Goal: Obtain resource: Obtain resource

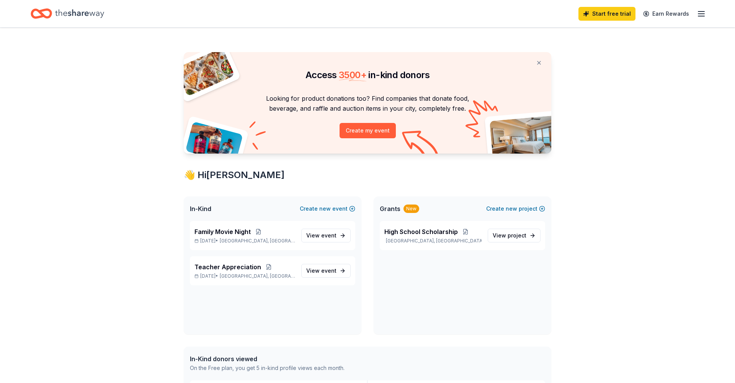
click at [80, 11] on icon "Home" at bounding box center [79, 14] width 49 height 16
click at [51, 13] on icon "Home" at bounding box center [45, 14] width 12 height 8
click at [703, 17] on icon "button" at bounding box center [701, 13] width 9 height 9
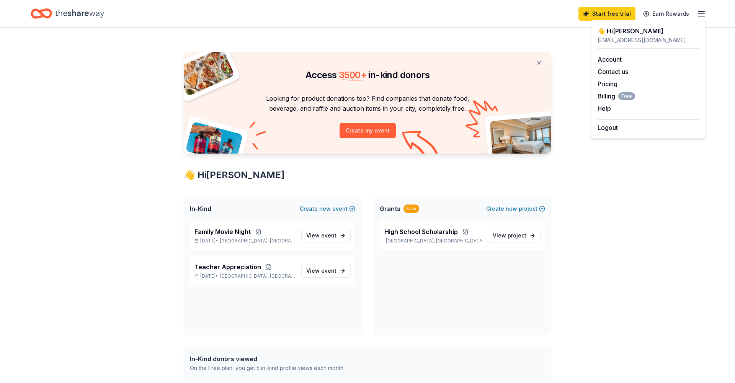
click at [703, 17] on icon "button" at bounding box center [701, 13] width 9 height 9
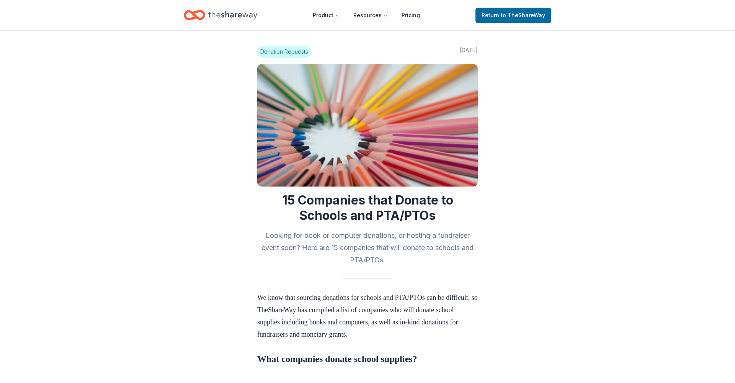
scroll to position [282, 0]
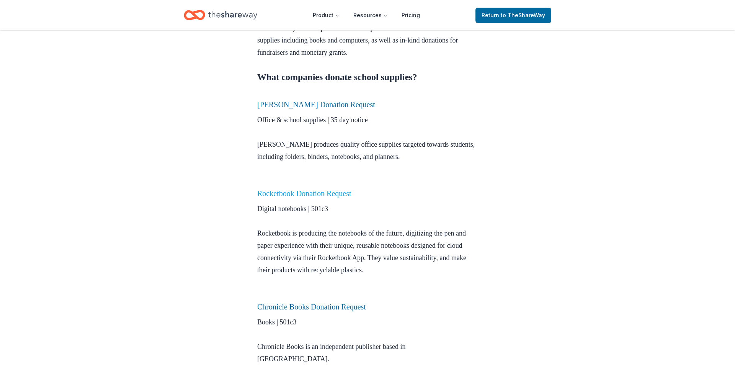
click at [337, 192] on link "Rocketbook Donation Request" at bounding box center [304, 193] width 94 height 8
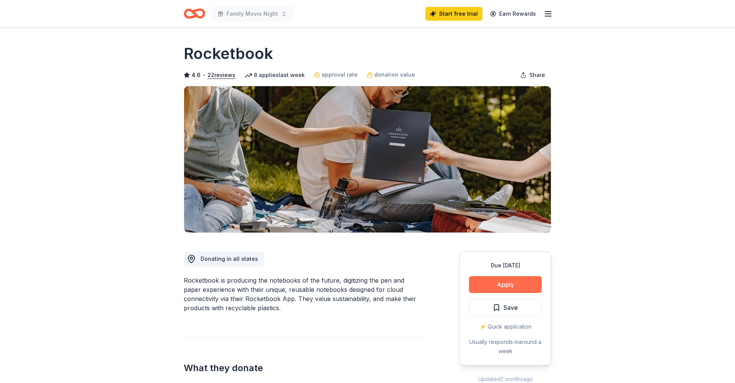
click at [502, 281] on button "Apply" at bounding box center [505, 284] width 73 height 17
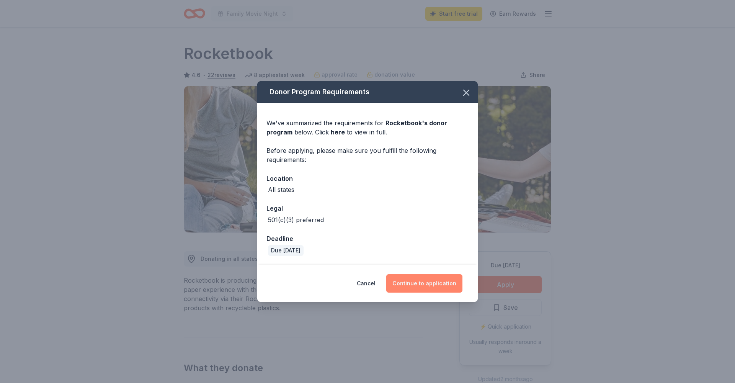
click at [441, 285] on button "Continue to application" at bounding box center [424, 283] width 76 height 18
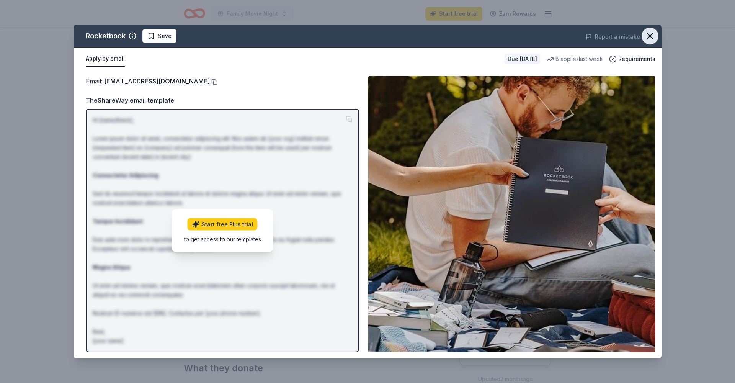
click at [649, 37] on icon "button" at bounding box center [649, 35] width 5 height 5
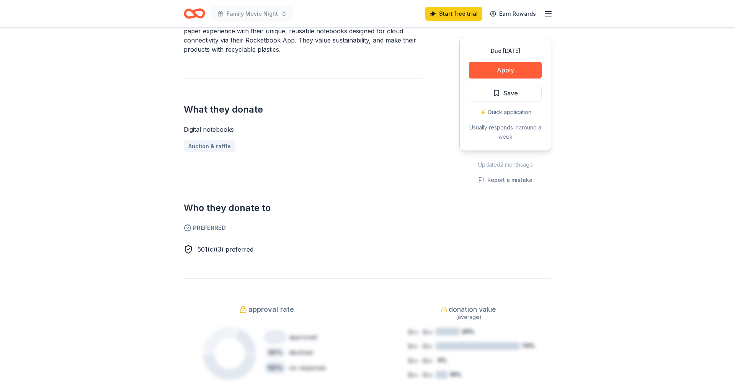
scroll to position [256, 0]
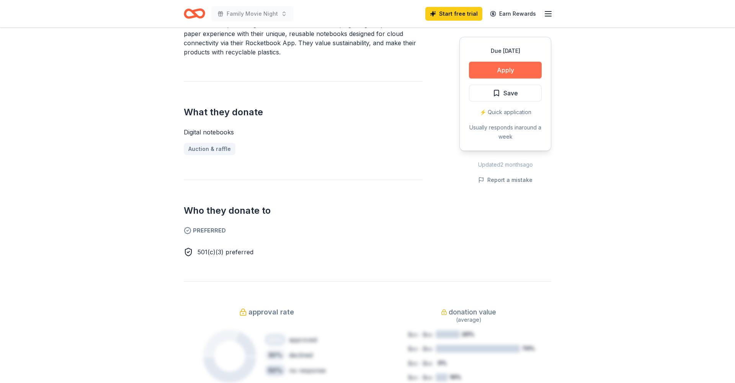
click at [522, 70] on button "Apply" at bounding box center [505, 70] width 73 height 17
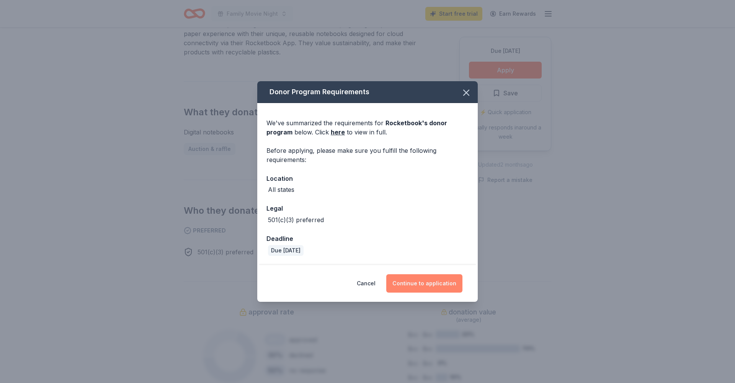
click at [440, 287] on button "Continue to application" at bounding box center [424, 283] width 76 height 18
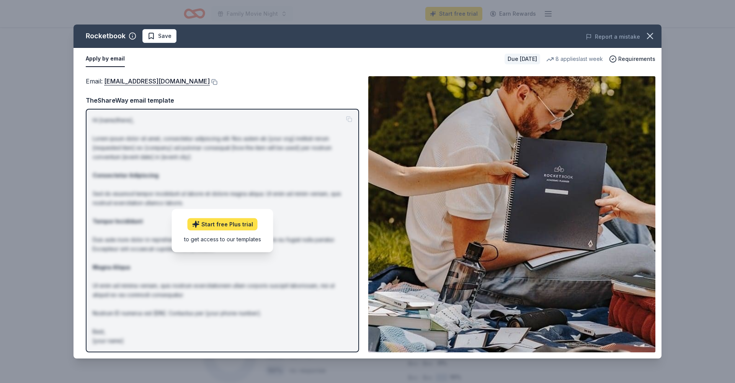
click at [228, 226] on link "Start free Plus trial" at bounding box center [223, 224] width 70 height 12
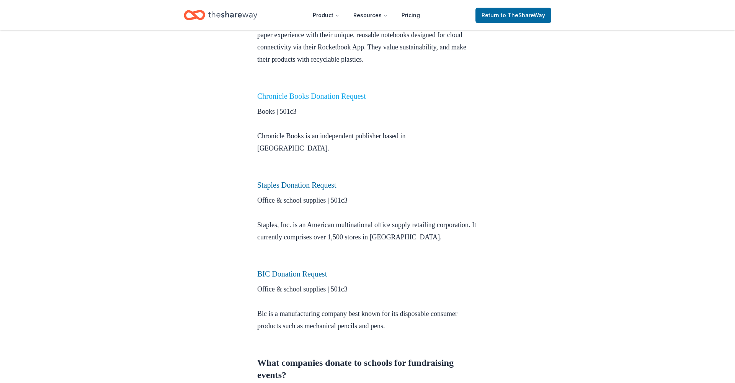
scroll to position [492, 0]
click at [311, 98] on link "Chronicle Books Donation Request" at bounding box center [311, 97] width 109 height 8
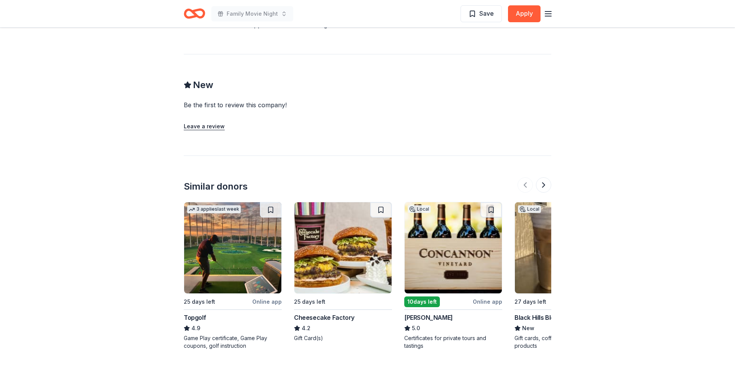
scroll to position [680, 0]
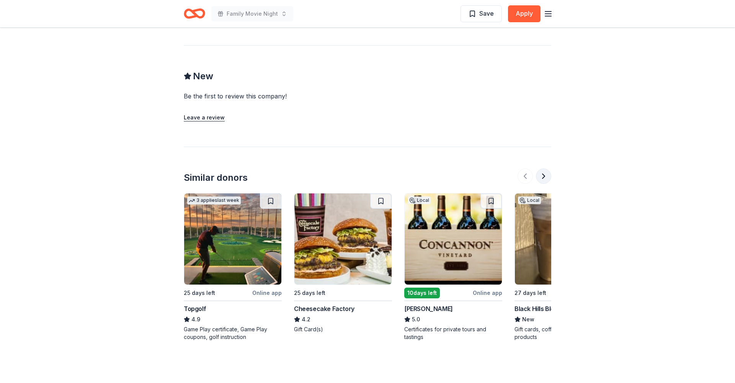
click at [544, 178] on button at bounding box center [543, 175] width 15 height 15
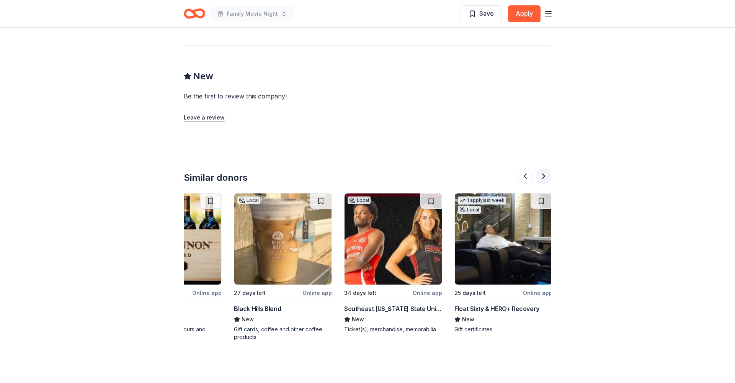
scroll to position [0, 331]
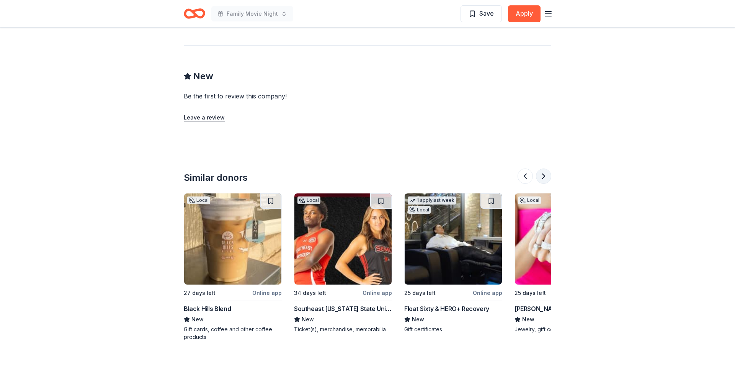
click at [544, 178] on button at bounding box center [543, 175] width 15 height 15
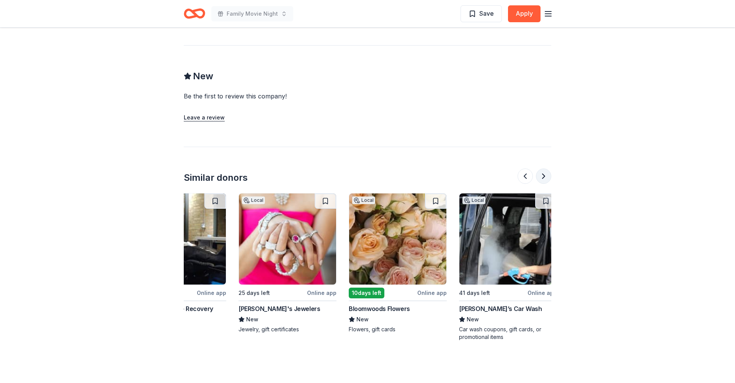
scroll to position [0, 662]
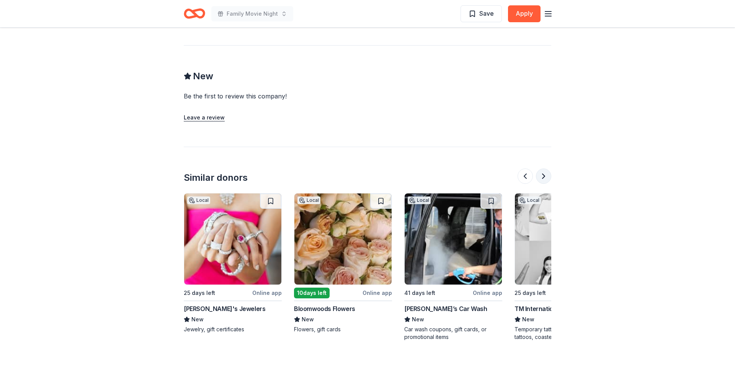
click at [544, 178] on button at bounding box center [543, 175] width 15 height 15
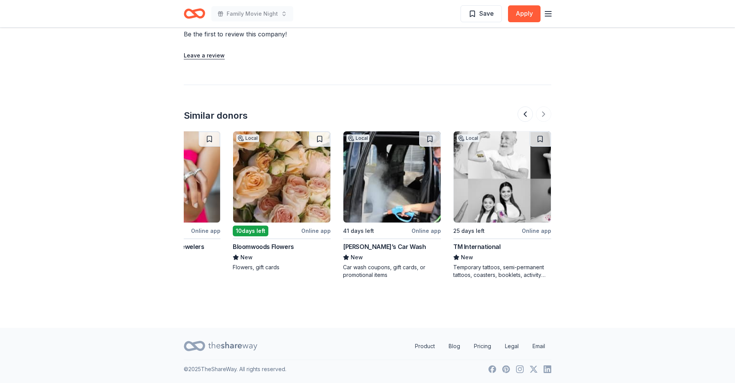
scroll to position [742, 0]
